Goal: Task Accomplishment & Management: Complete application form

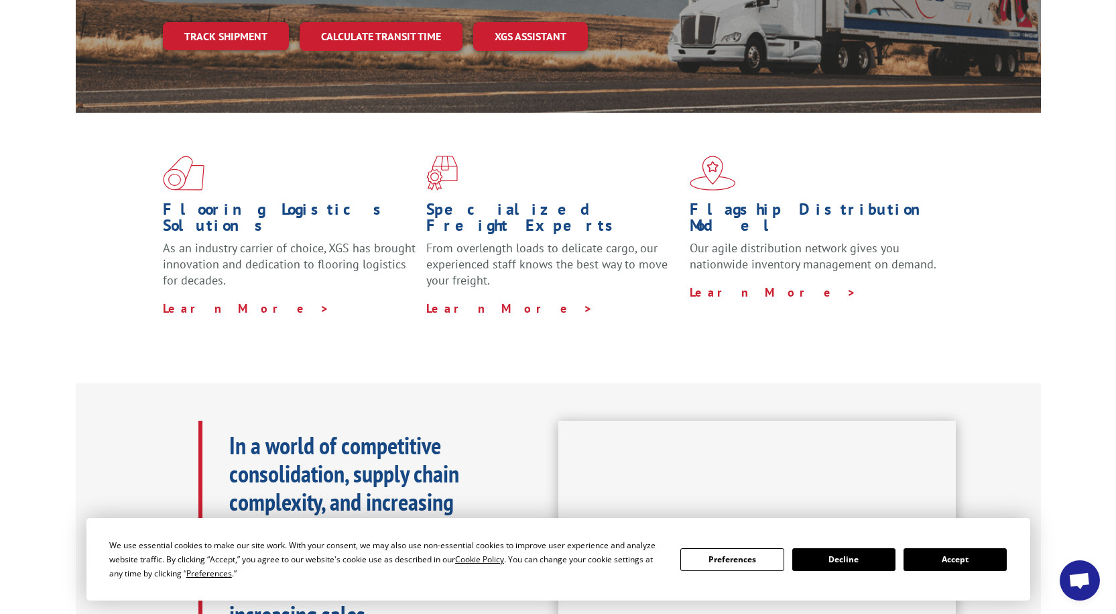
scroll to position [268, 0]
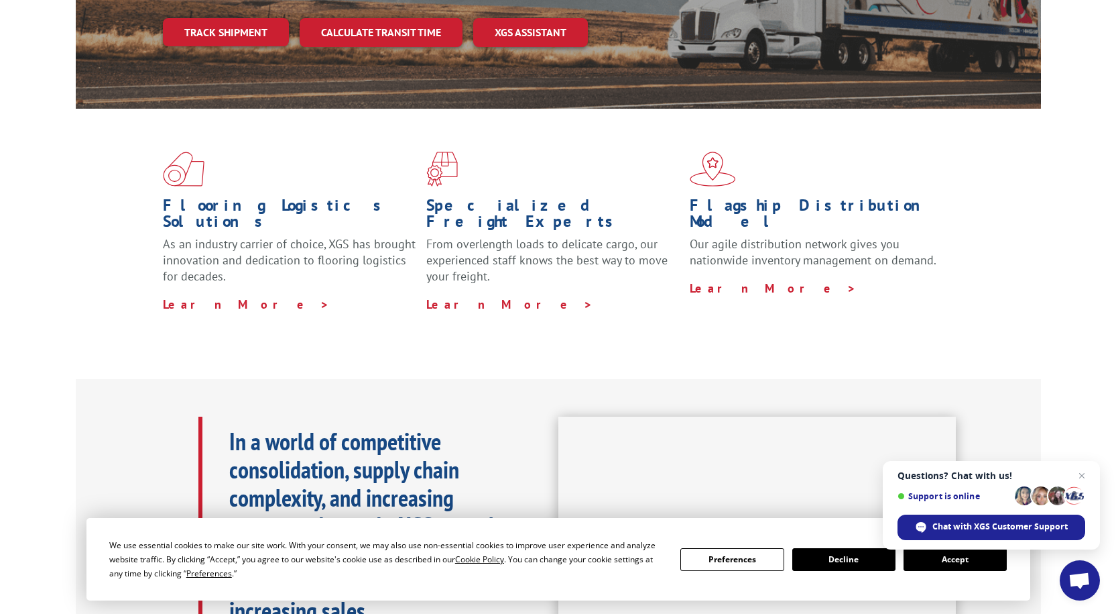
click at [961, 555] on button "Accept" at bounding box center [955, 559] width 103 height 23
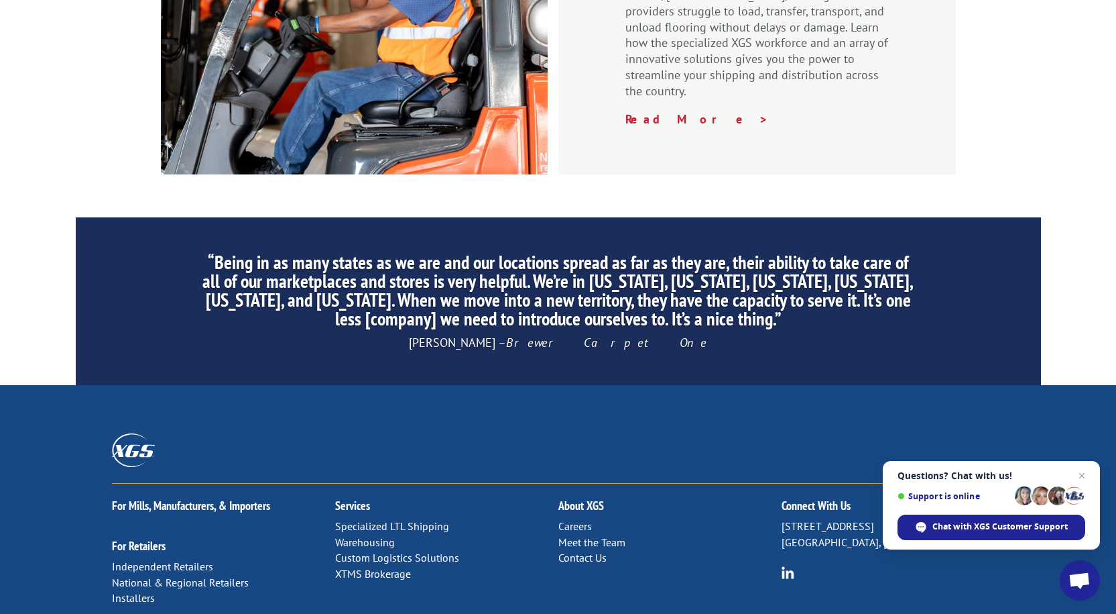
scroll to position [2040, 0]
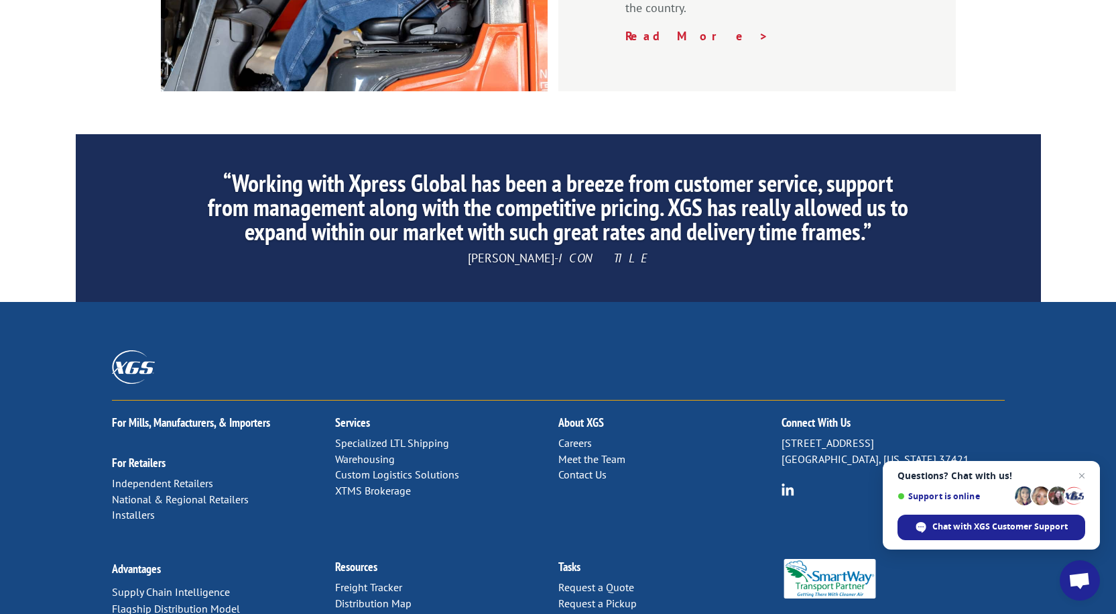
click at [578, 467] on link "Contact Us" at bounding box center [583, 473] width 48 height 13
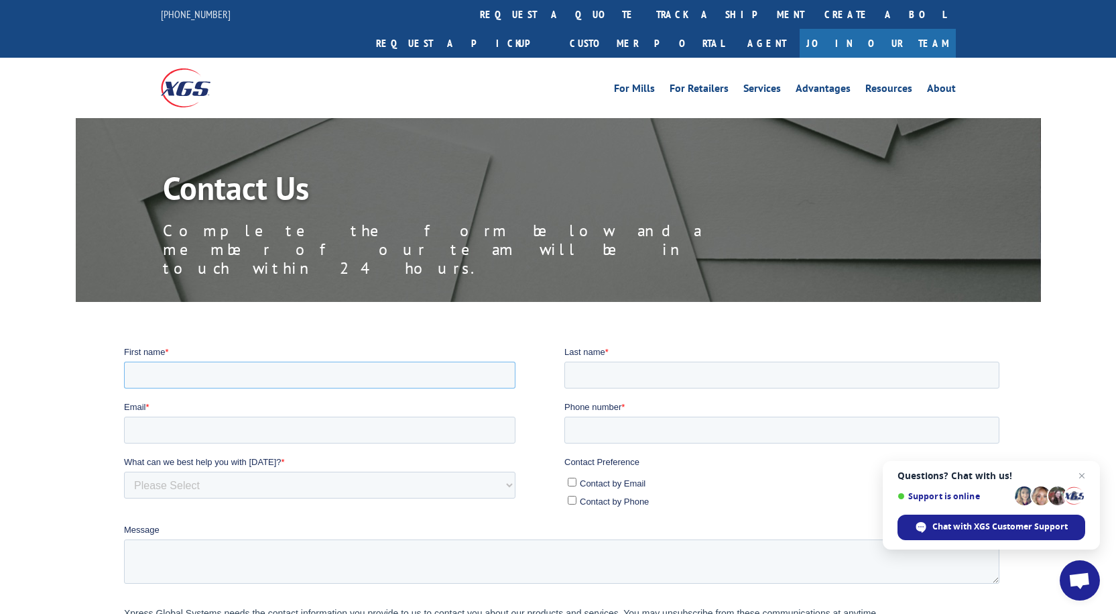
click at [219, 374] on input "First name *" at bounding box center [319, 374] width 392 height 27
type input "Kim"
type input "Lucas"
type input "lucask@michigan.gov"
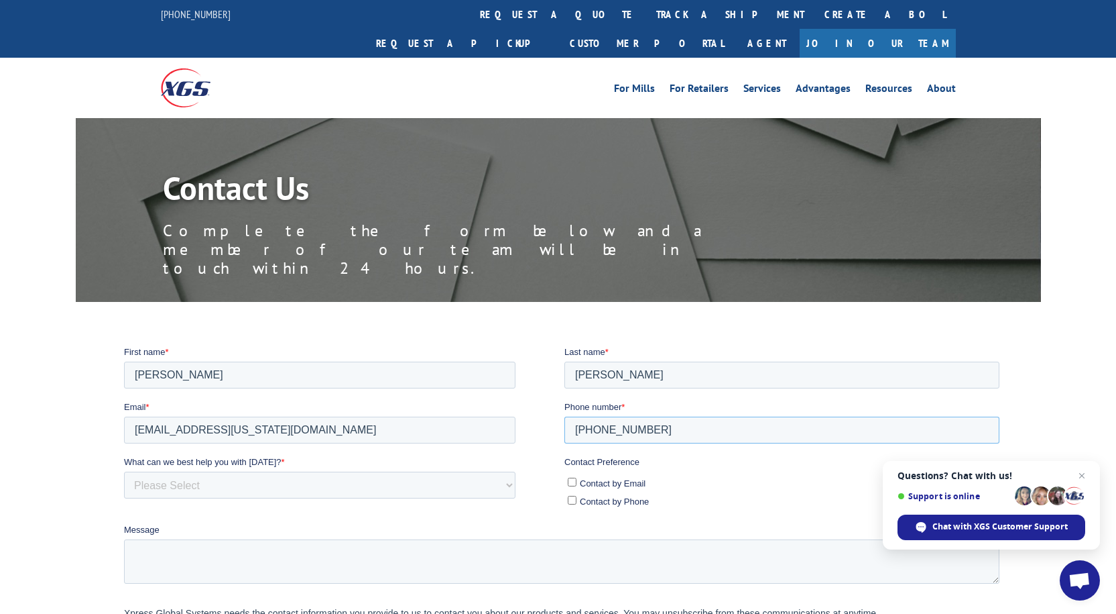
type input "616-356-0389"
drag, startPoint x: 500, startPoint y: 479, endPoint x: 493, endPoint y: 478, distance: 6.8
click at [500, 478] on select "Please Select Quoting, Opening New Account, or New Business Opportunity Shipmen…" at bounding box center [319, 484] width 392 height 27
select select "Other"
click at [123, 471] on select "Please Select Quoting, Opening New Account, or New Business Opportunity Shipmen…" at bounding box center [319, 484] width 392 height 27
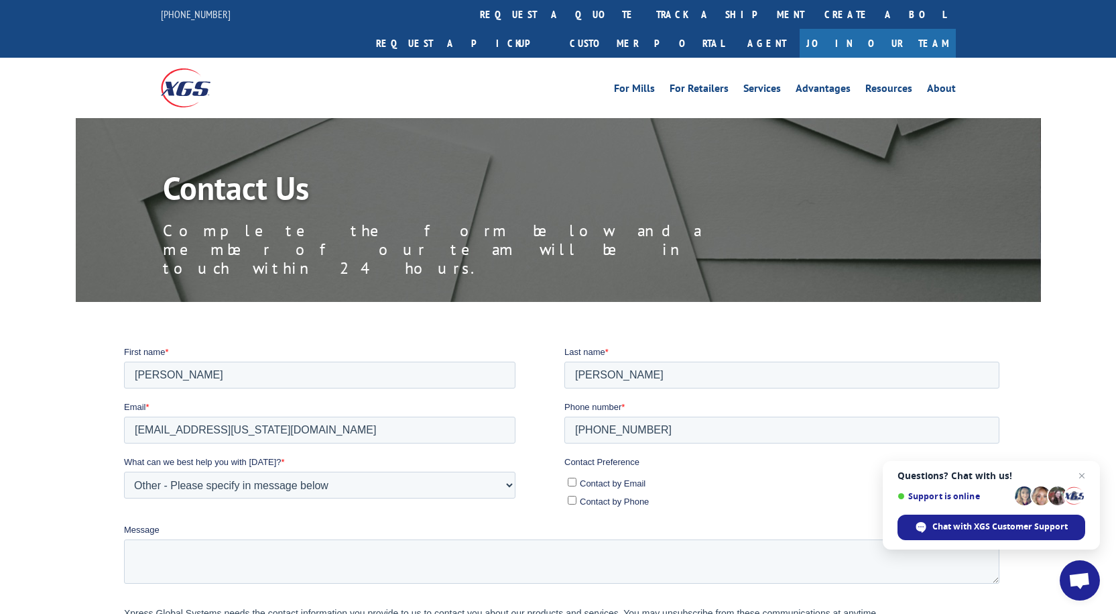
click at [574, 478] on input "Contact by Email" at bounding box center [571, 481] width 9 height 9
checkbox input "true"
click at [231, 567] on textarea "Message" at bounding box center [561, 560] width 876 height 44
paste textarea "Good afternoon. I work for the Michigan Department of Civil Rights. A complaint…"
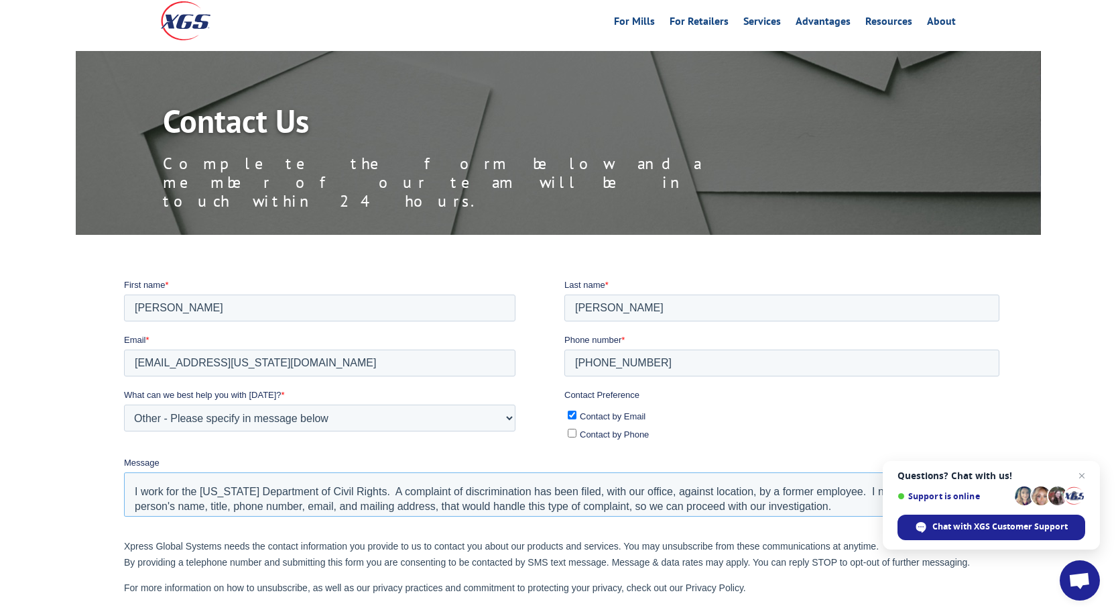
scroll to position [16, 0]
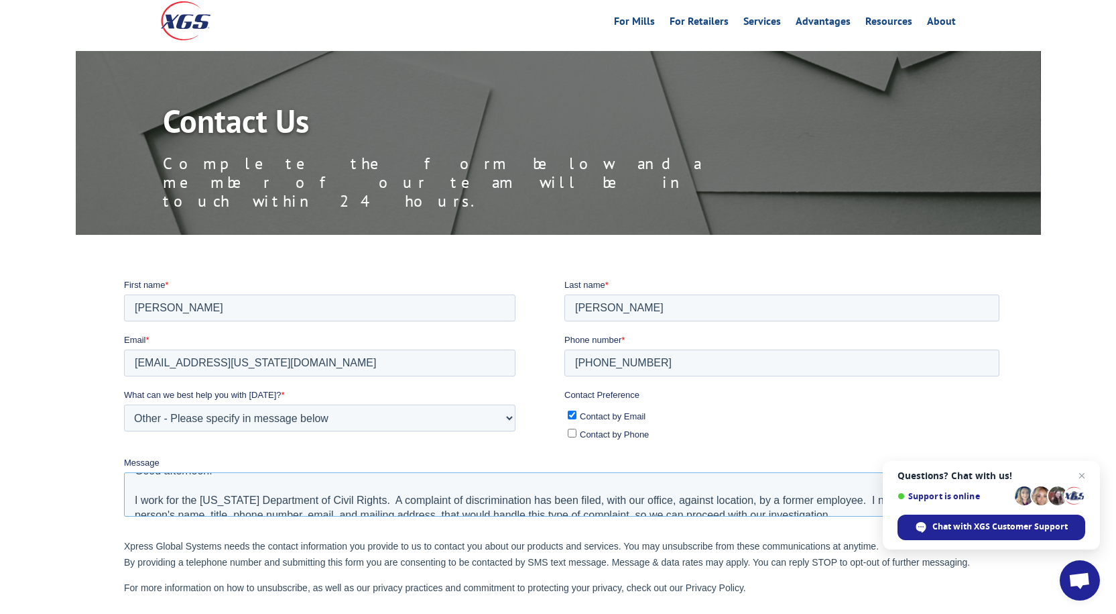
click at [698, 498] on textarea "Good afternoon. I work for the Michigan Department of Civil Rights. A complaint…" at bounding box center [561, 493] width 876 height 44
type textarea "Good afternoon. I work for the Michigan Department of Civil Rights. A complaint…"
click at [1082, 471] on span "Close chat" at bounding box center [1082, 475] width 17 height 17
